Goal: Task Accomplishment & Management: Use online tool/utility

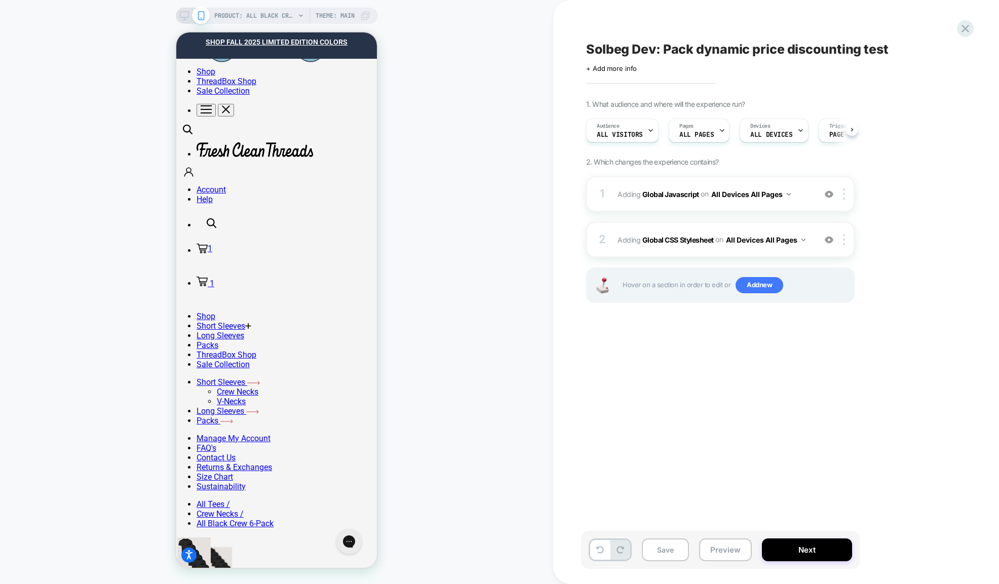
scroll to position [0, 1]
click at [683, 198] on b "Global Javascript" at bounding box center [670, 193] width 57 height 9
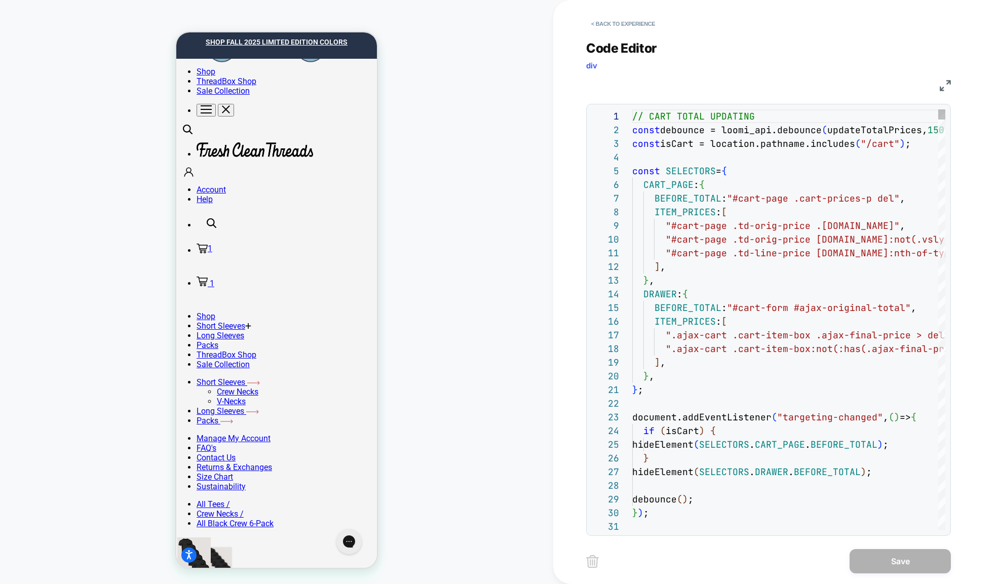
scroll to position [137, 0]
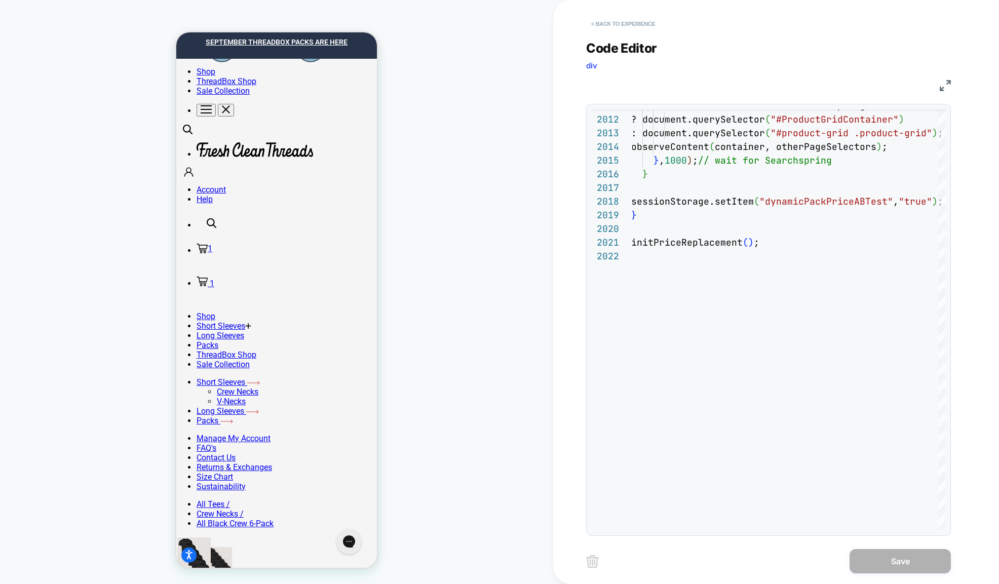
click at [593, 26] on button "< Back to experience" at bounding box center [623, 24] width 74 height 16
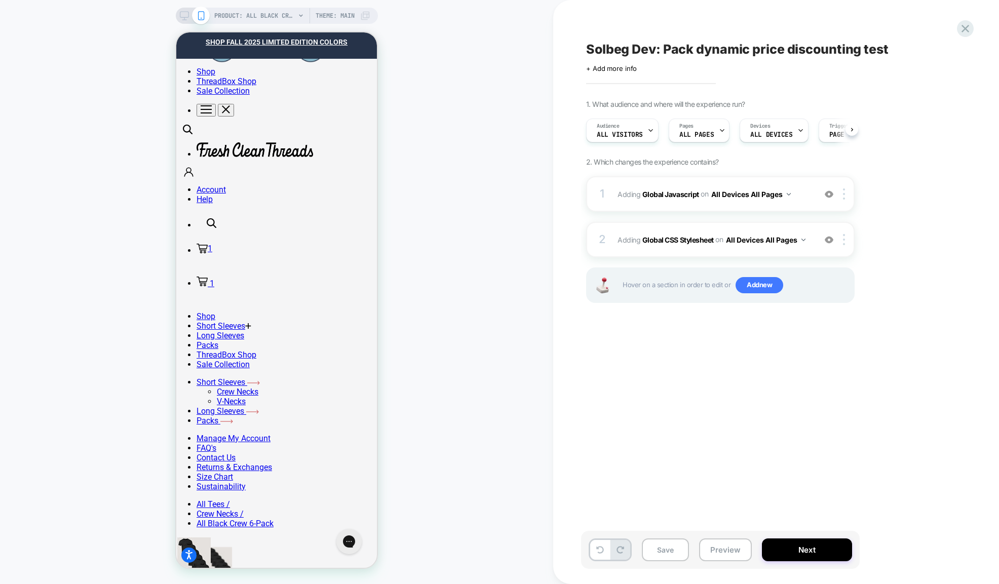
scroll to position [0, 1]
click at [967, 29] on icon at bounding box center [965, 29] width 14 height 14
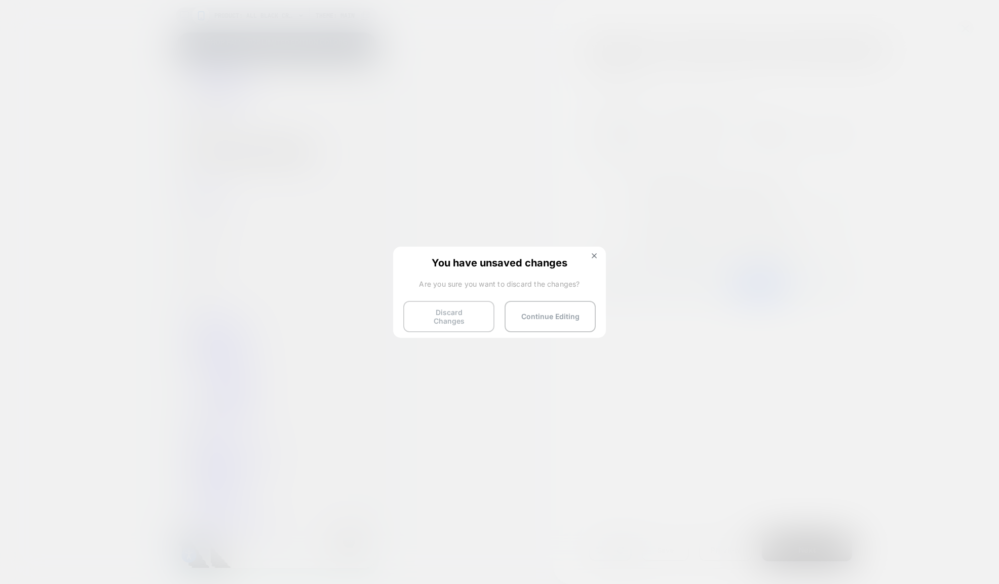
click at [432, 312] on button "Discard Changes" at bounding box center [448, 316] width 91 height 31
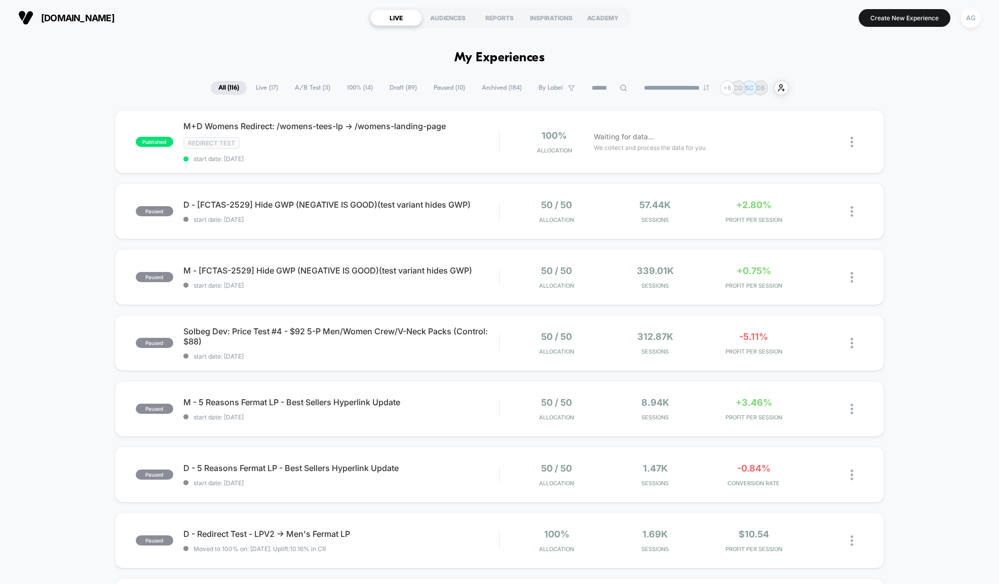
click at [609, 94] on input at bounding box center [609, 88] width 51 height 12
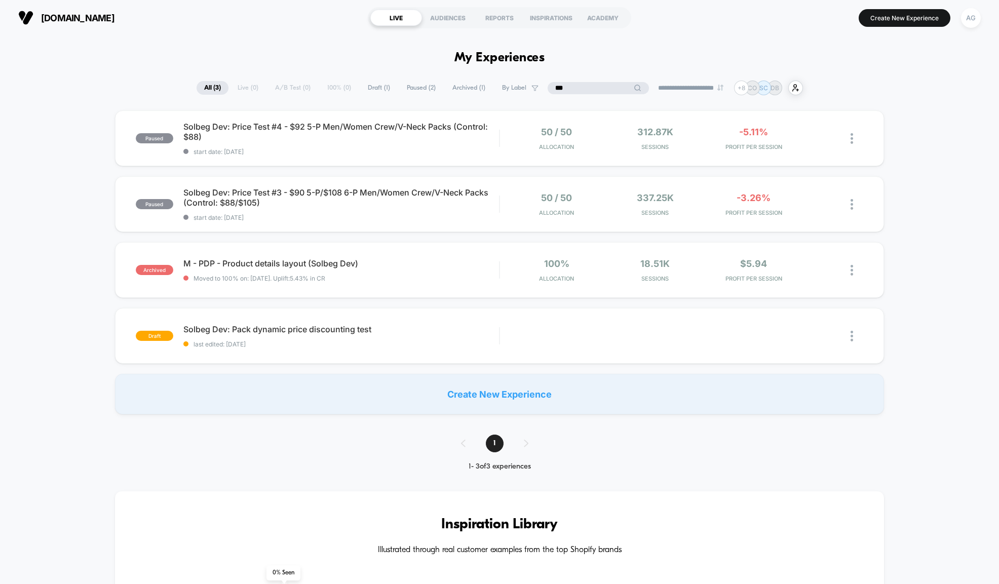
type input "****"
